Goal: Use online tool/utility: Utilize a website feature to perform a specific function

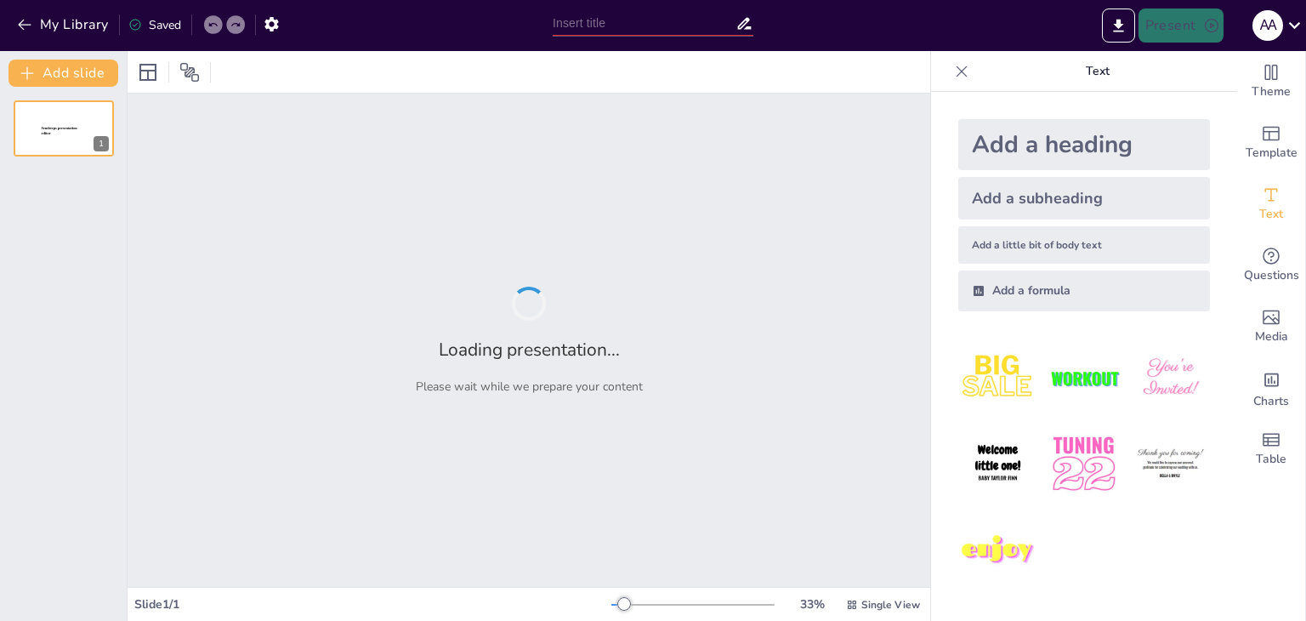
type input "Main requirements for energy manager qualification"
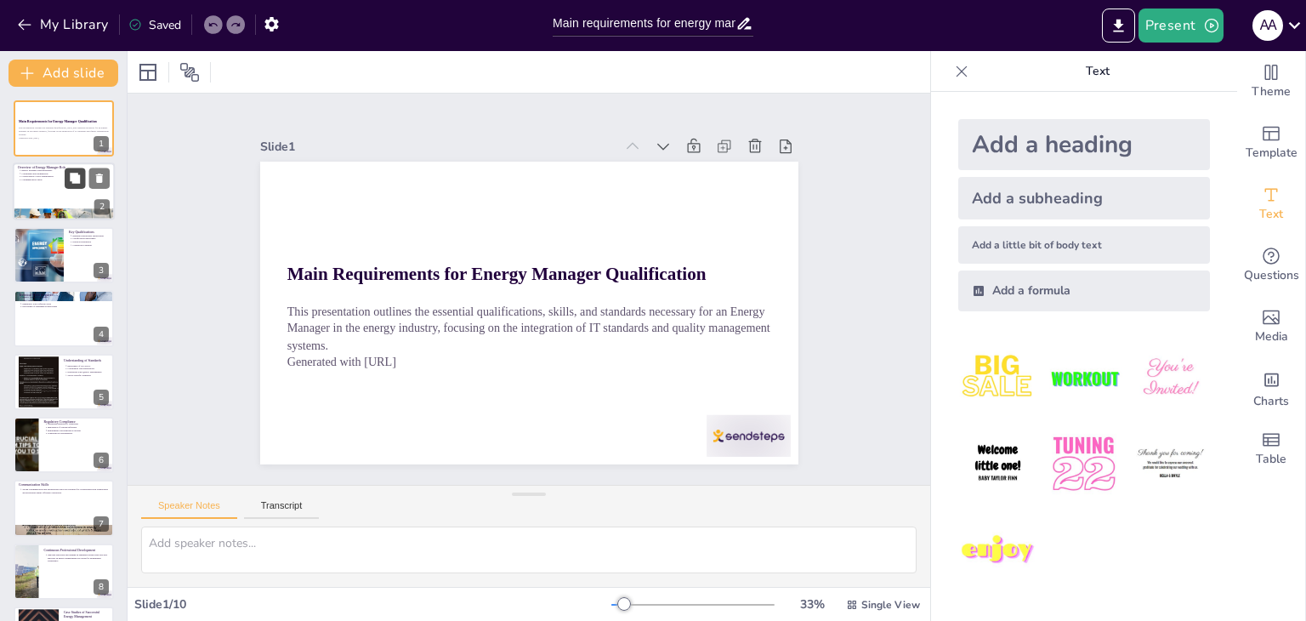
click at [76, 187] on button at bounding box center [75, 178] width 20 height 20
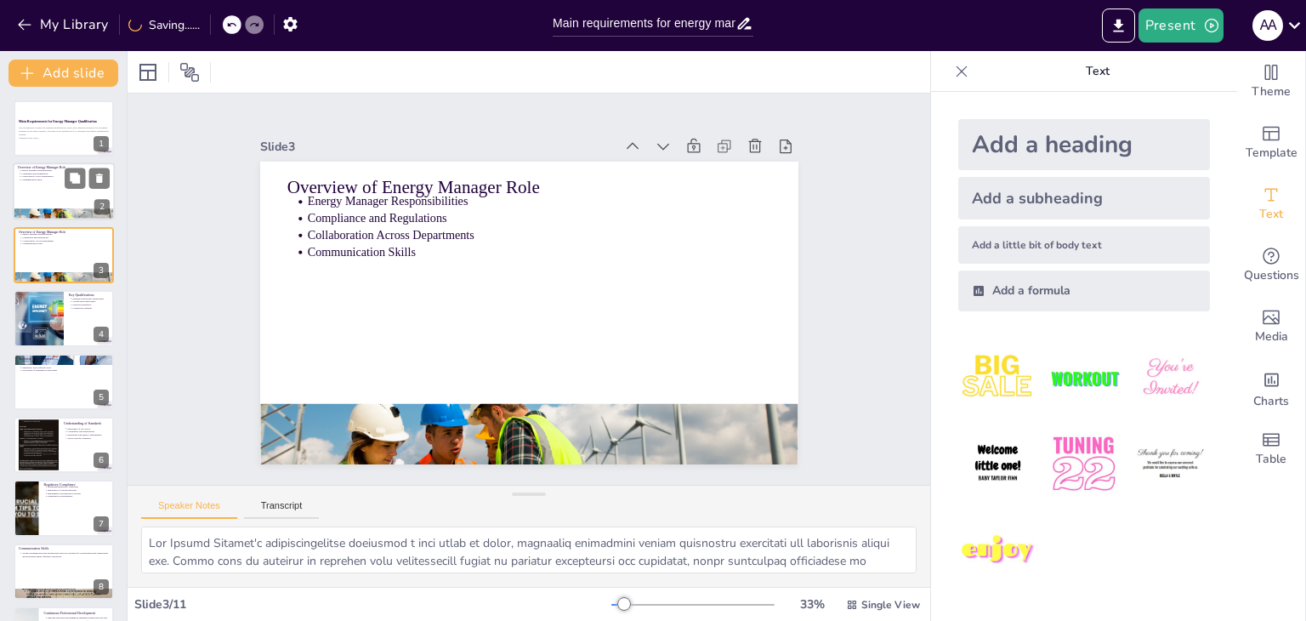
click at [67, 198] on div at bounding box center [64, 192] width 102 height 58
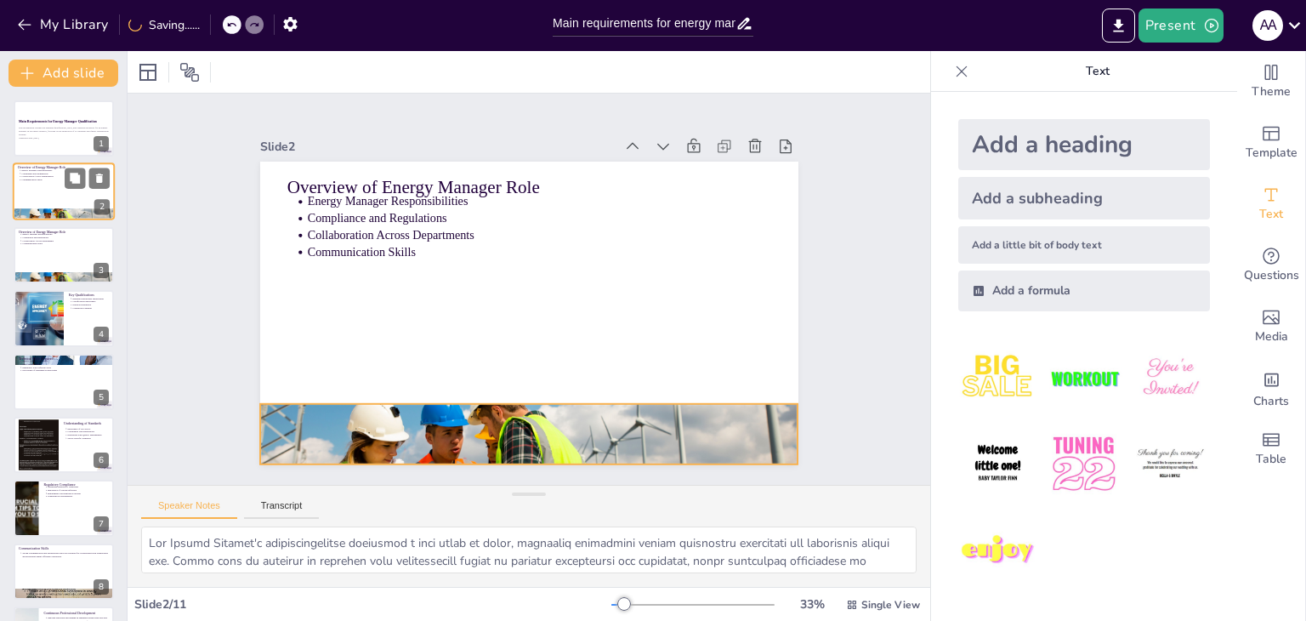
click at [67, 216] on div at bounding box center [64, 215] width 102 height 58
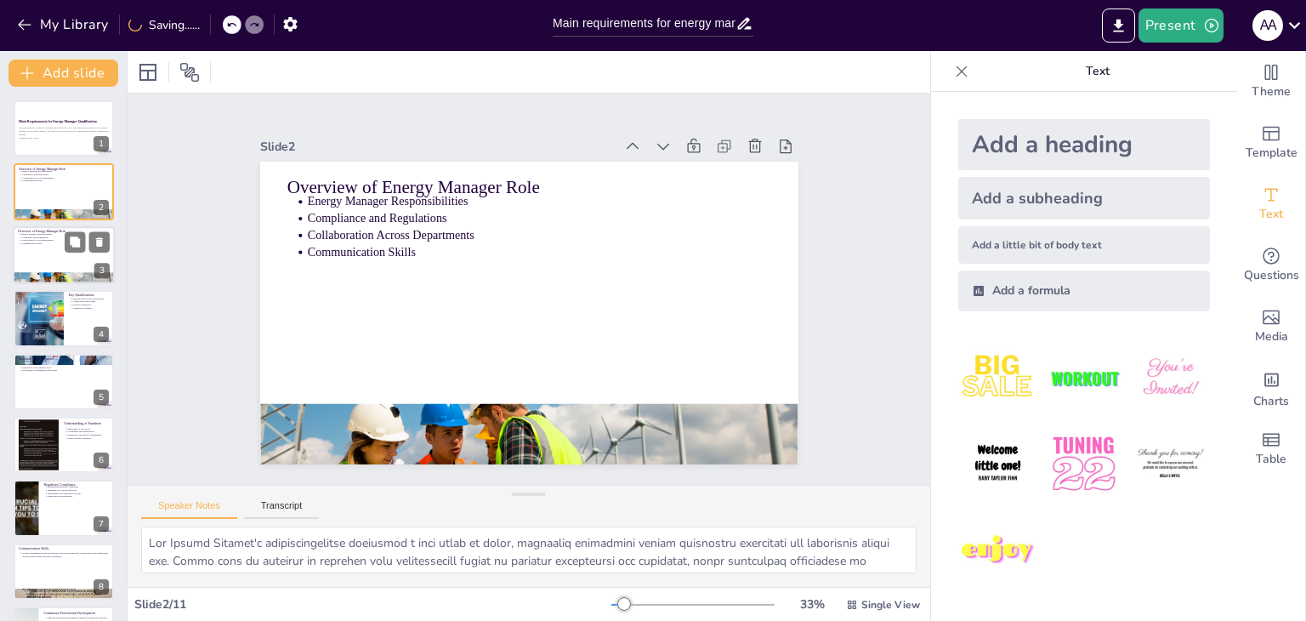
click at [65, 269] on div at bounding box center [64, 255] width 102 height 58
click at [65, 315] on div at bounding box center [64, 318] width 102 height 58
type textarea "A strong educational background in engineering or environmental science is crit…"
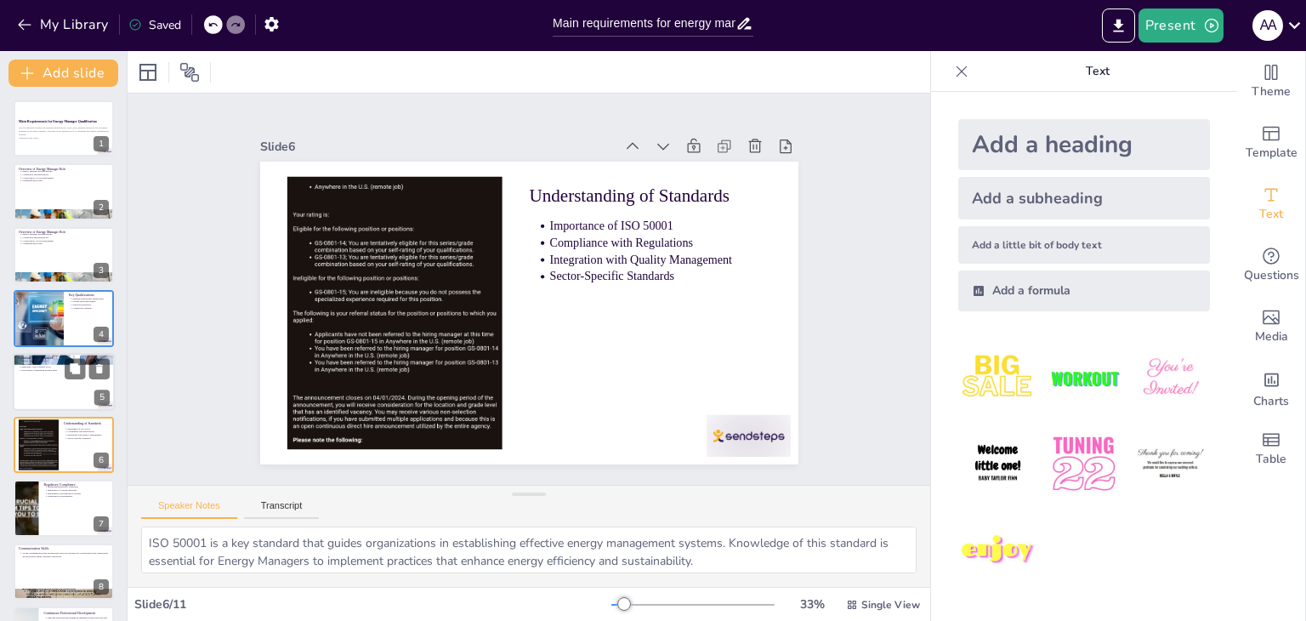
type textarea "Navigating the regulatory landscape is a key responsibility for Energy Managers…"
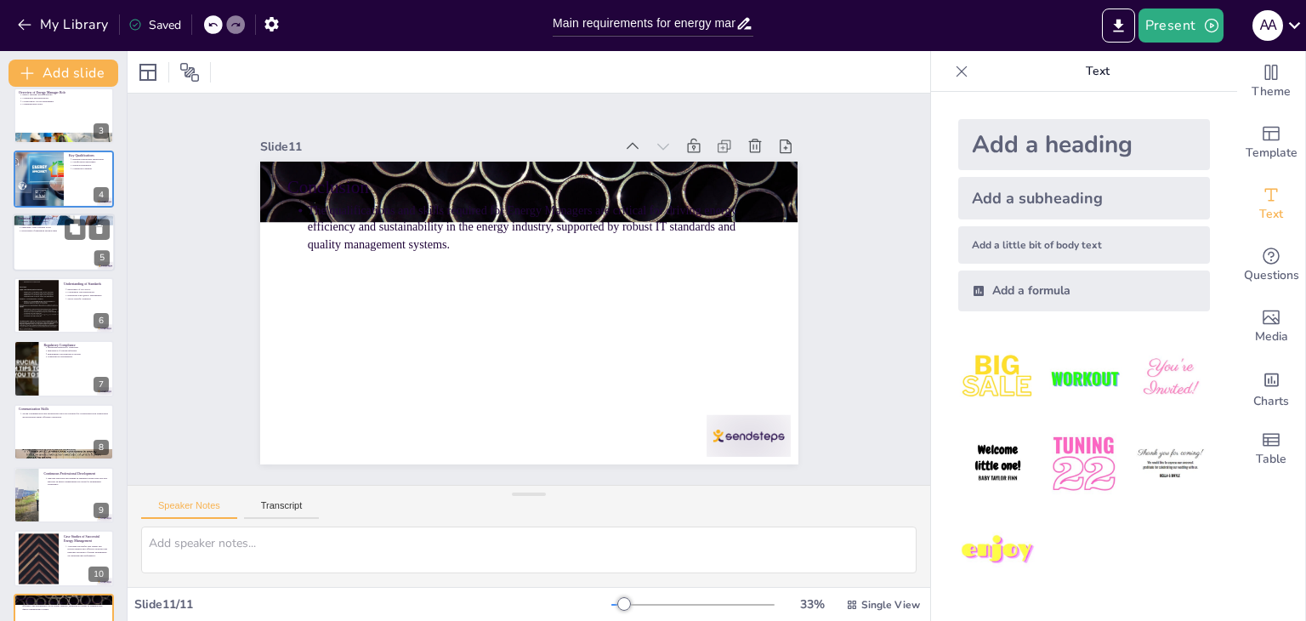
scroll to position [182, 0]
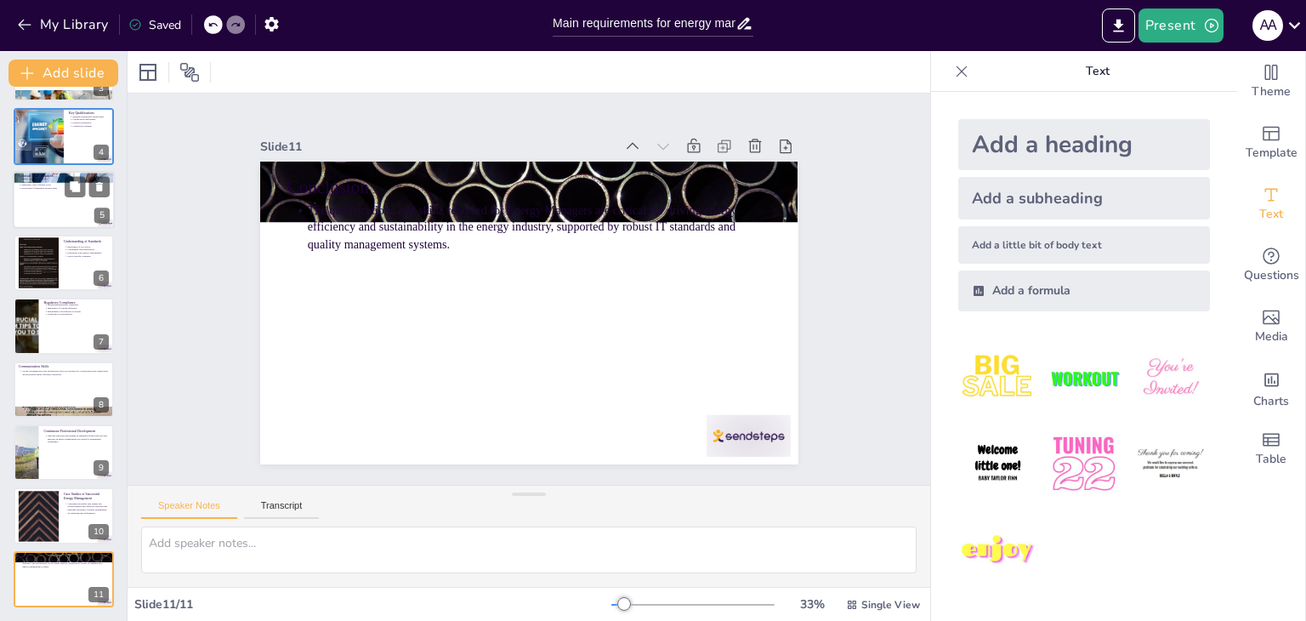
click at [41, 202] on div at bounding box center [64, 200] width 102 height 58
type textarea "Proficiency in energy auditing is essential for Energy Managers, as it enables …"
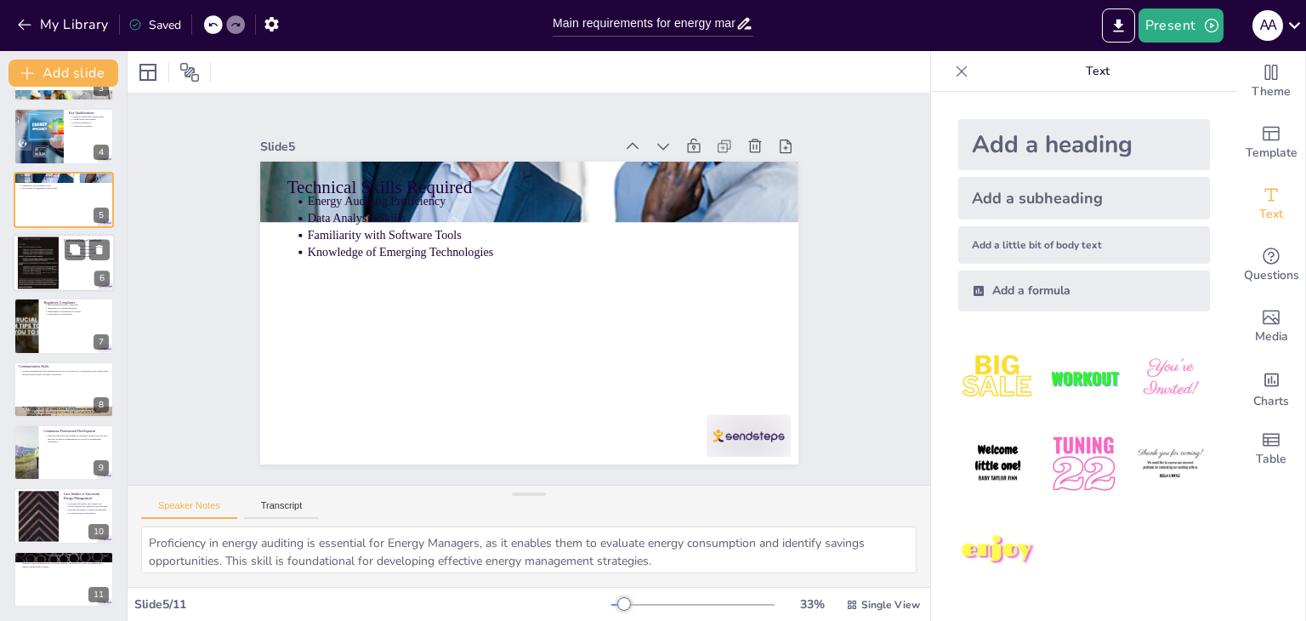
scroll to position [0, 0]
